Goal: Task Accomplishment & Management: Manage account settings

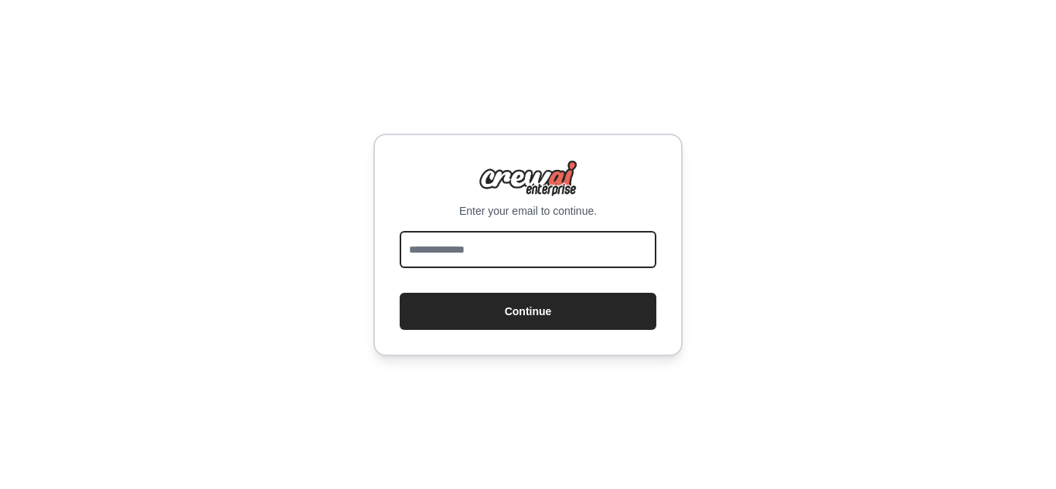
drag, startPoint x: 0, startPoint y: 0, endPoint x: 522, endPoint y: 250, distance: 578.8
click at [522, 250] on input "email" at bounding box center [528, 249] width 257 height 37
type input "**********"
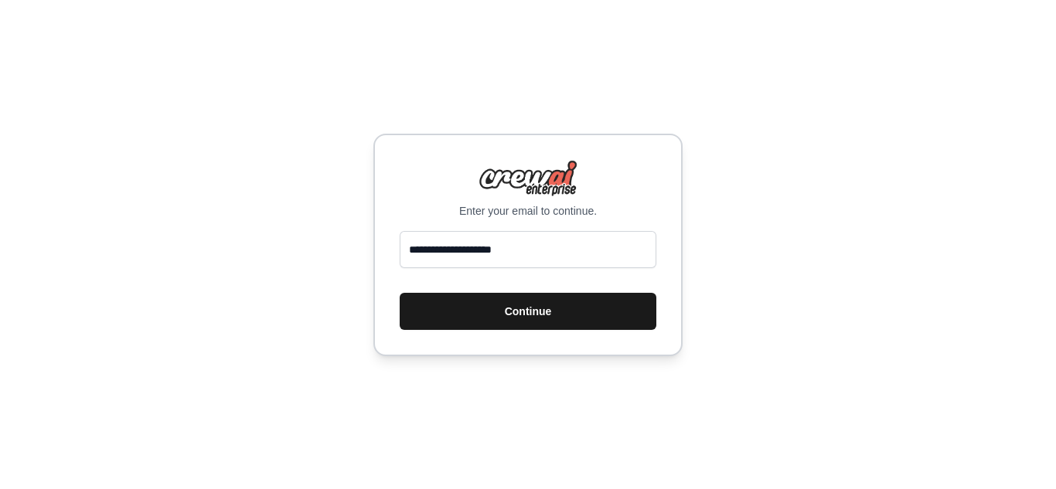
click at [542, 322] on button "Continue" at bounding box center [528, 311] width 257 height 37
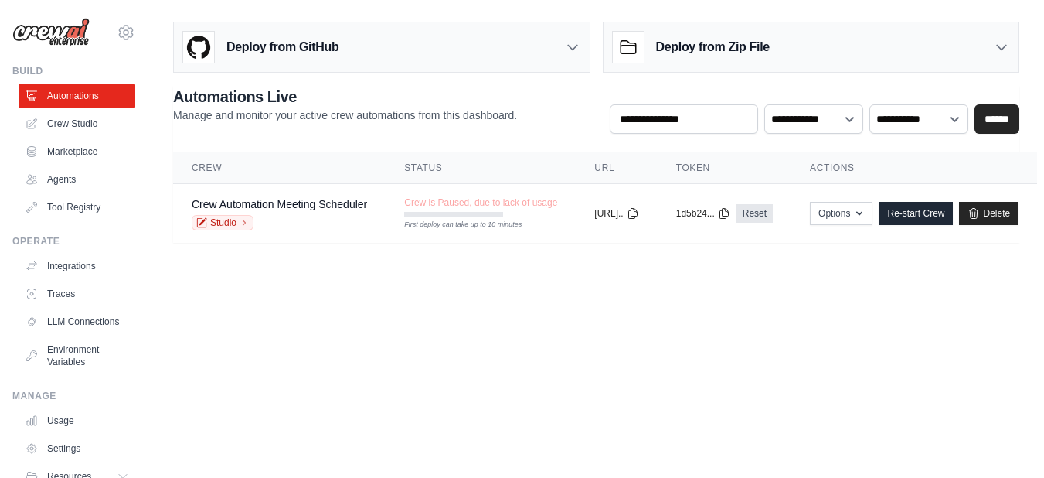
click at [601, 325] on body "sreeram1989@gmail.com Settings Build Automations Crew Studio" at bounding box center [522, 239] width 1044 height 478
click at [663, 301] on body "sreeram1989@gmail.com Settings Build Automations Crew Studio" at bounding box center [522, 239] width 1044 height 478
click at [643, 273] on main "Deploy from GitHub Deploy your project directly from GitHub. Select a repositor…" at bounding box center [596, 138] width 896 height 277
click at [58, 334] on link "LLM Connections" at bounding box center [78, 321] width 117 height 25
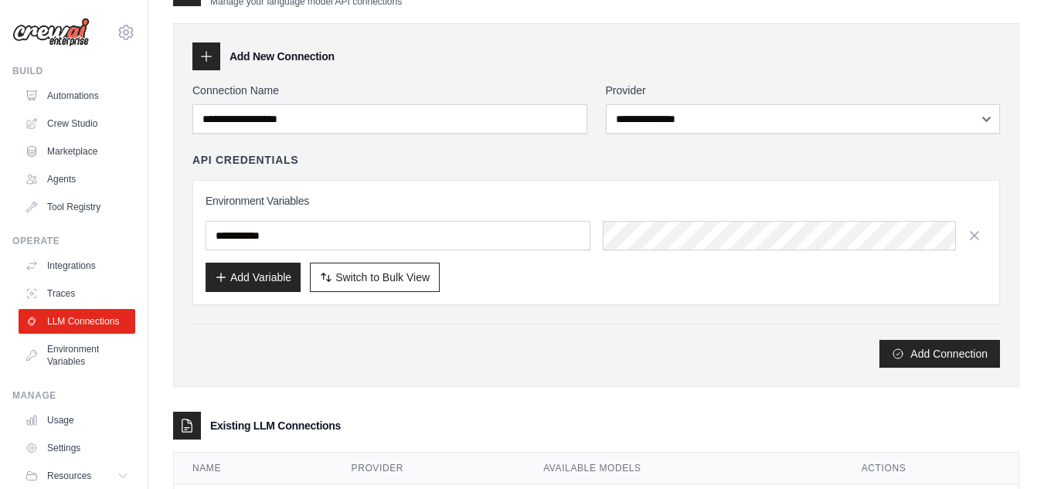
scroll to position [37, 0]
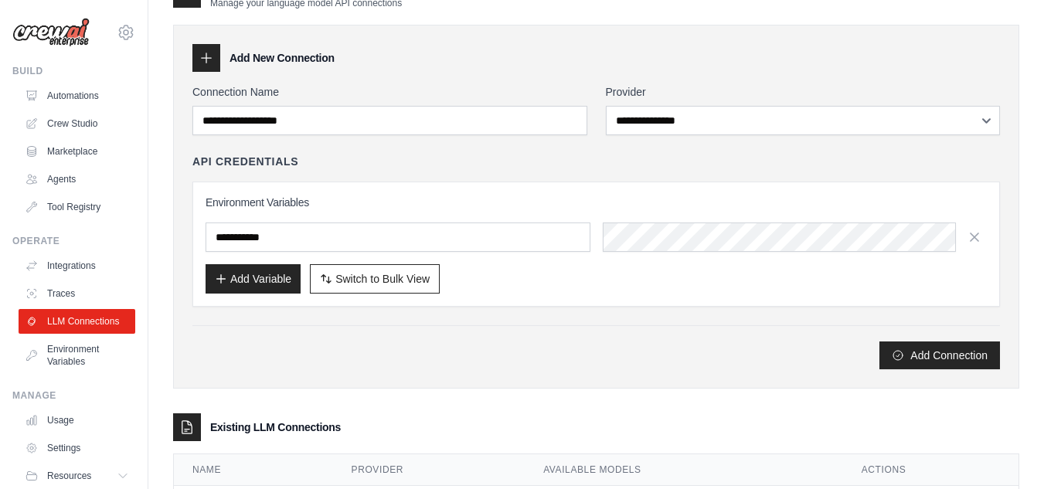
click at [210, 69] on div at bounding box center [206, 58] width 28 height 28
click at [206, 60] on icon at bounding box center [206, 57] width 15 height 15
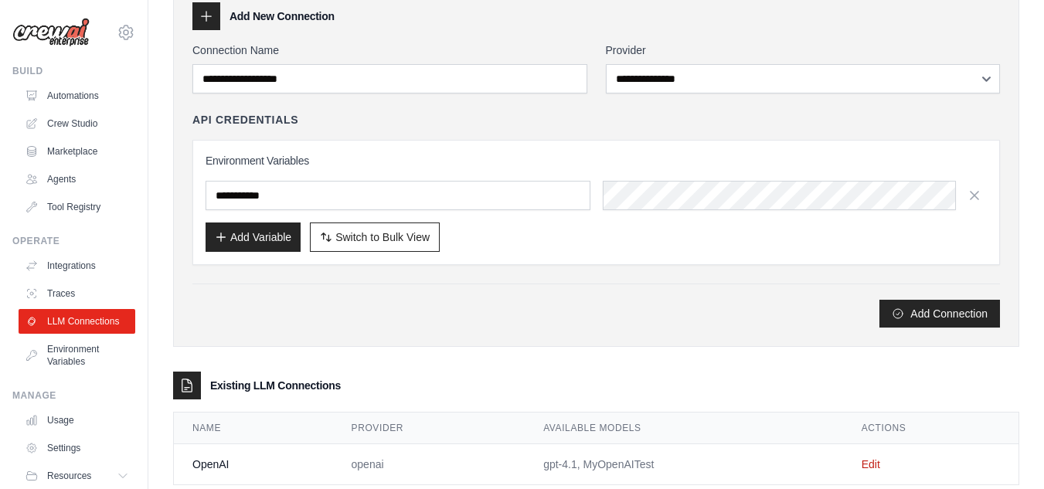
scroll to position [115, 0]
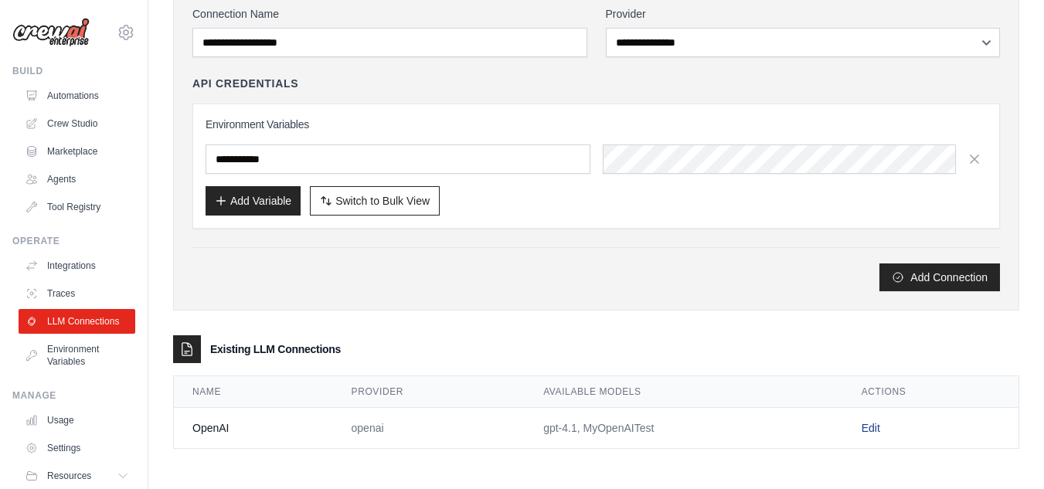
click at [877, 429] on link "Edit" at bounding box center [871, 428] width 19 height 12
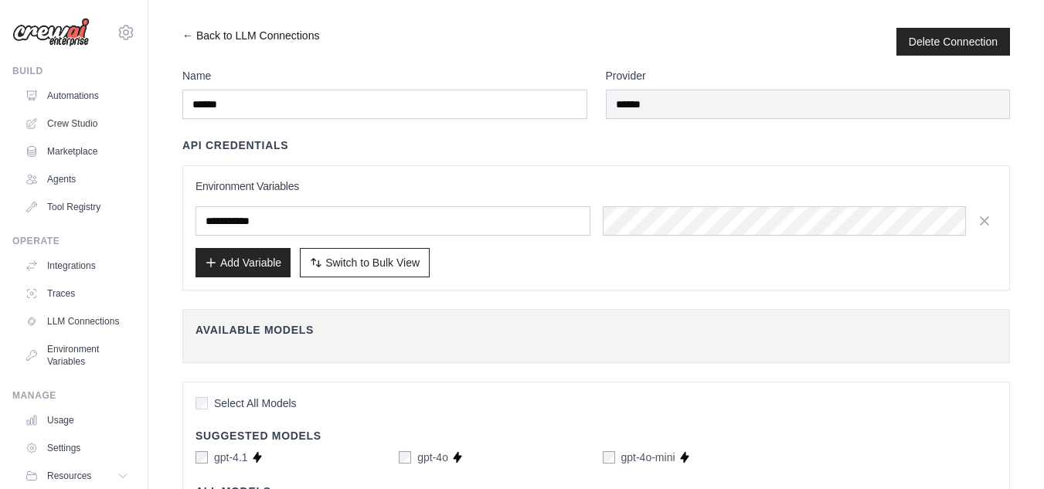
click at [187, 36] on link "← Back to LLM Connections" at bounding box center [250, 42] width 137 height 28
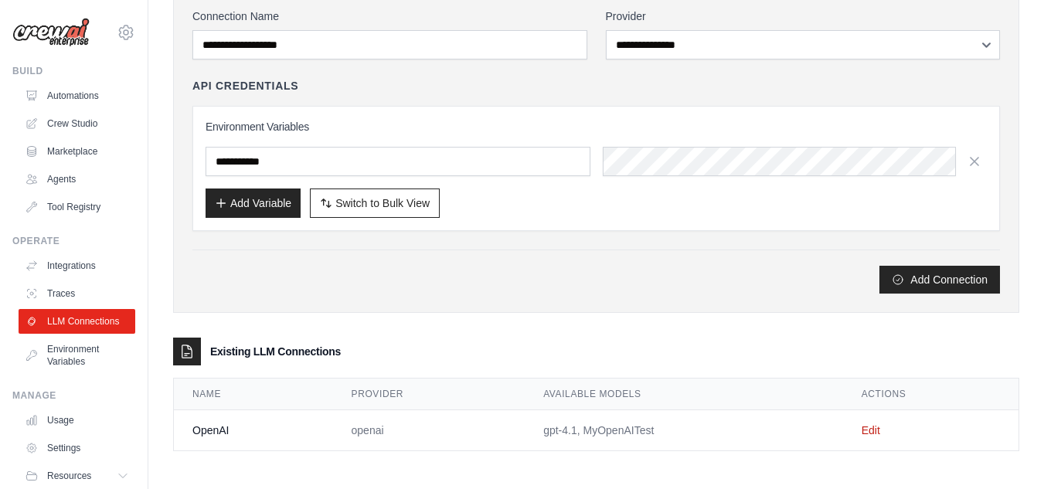
scroll to position [115, 0]
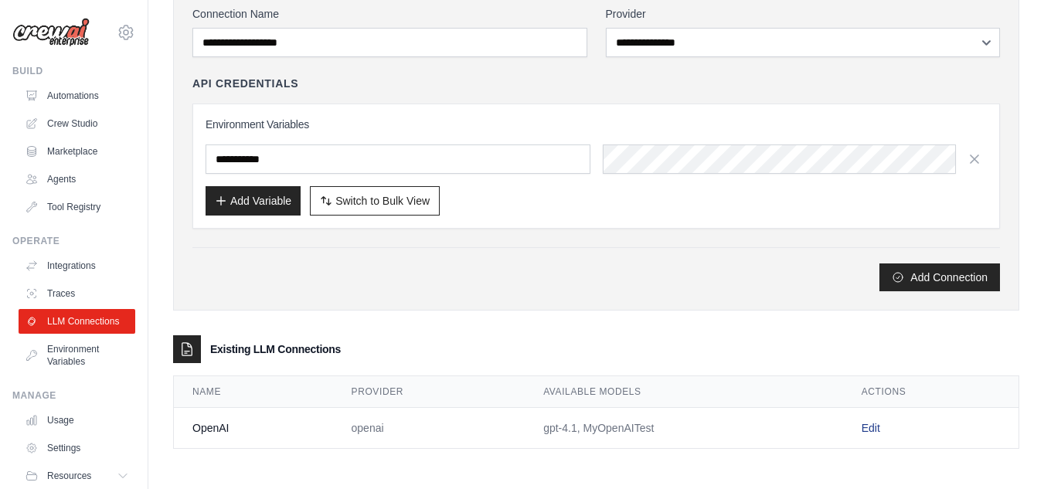
click at [878, 428] on link "Edit" at bounding box center [871, 428] width 19 height 12
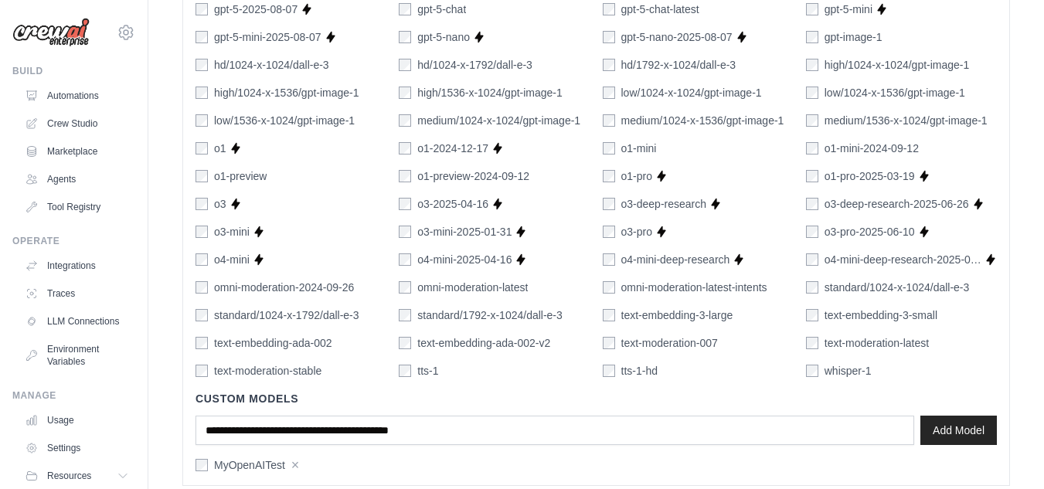
scroll to position [1024, 0]
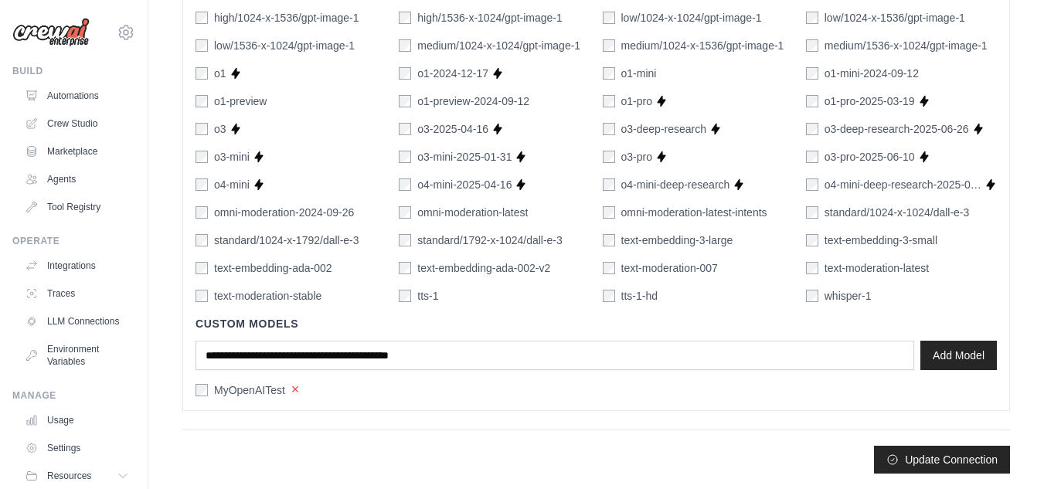
click at [294, 391] on button "×" at bounding box center [295, 390] width 9 height 14
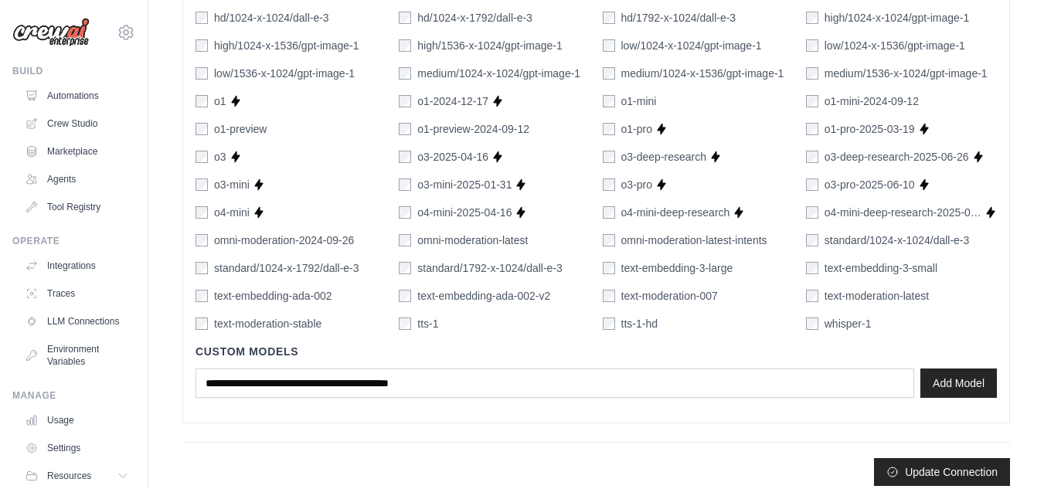
scroll to position [1009, 0]
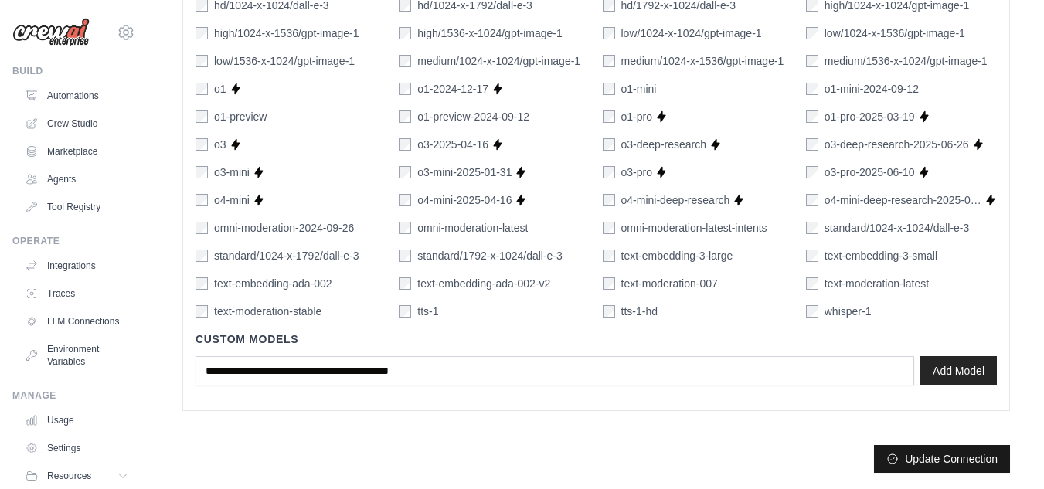
click at [952, 464] on button "Update Connection" at bounding box center [942, 459] width 136 height 28
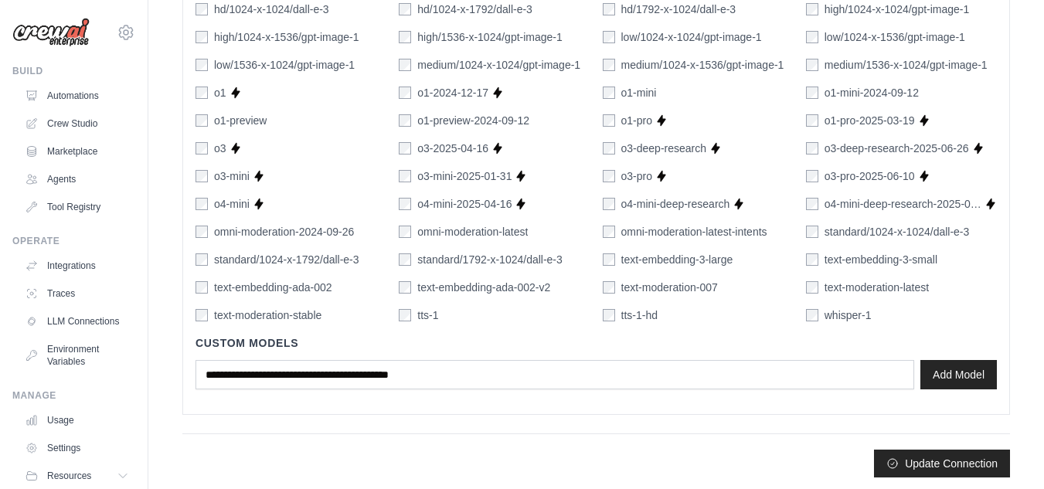
scroll to position [1049, 0]
